Goal: Transaction & Acquisition: Purchase product/service

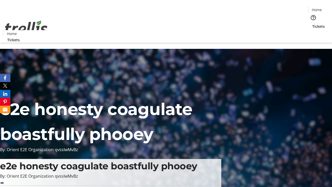
click at [312, 24] on span "Tickets" at bounding box center [318, 26] width 12 height 5
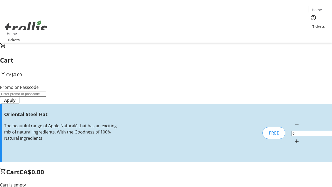
click at [293, 138] on mat-icon "Increment by one" at bounding box center [296, 141] width 6 height 6
type input "1"
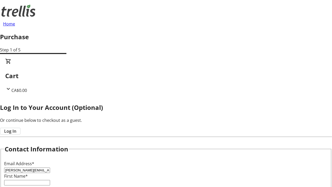
type input "[PERSON_NAME][EMAIL_ADDRESS][DOMAIN_NAME]"
type input "[PERSON_NAME]"
type input "Crooks"
